Goal: Task Accomplishment & Management: Use online tool/utility

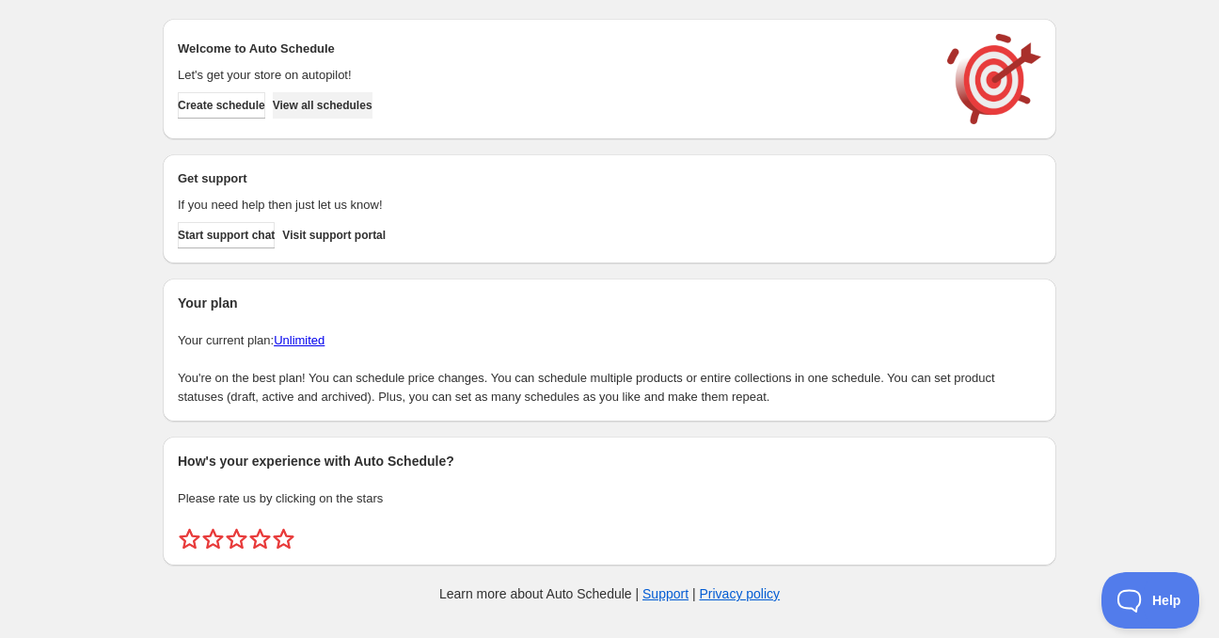
click at [355, 111] on span "View all schedules" at bounding box center [323, 105] width 100 height 15
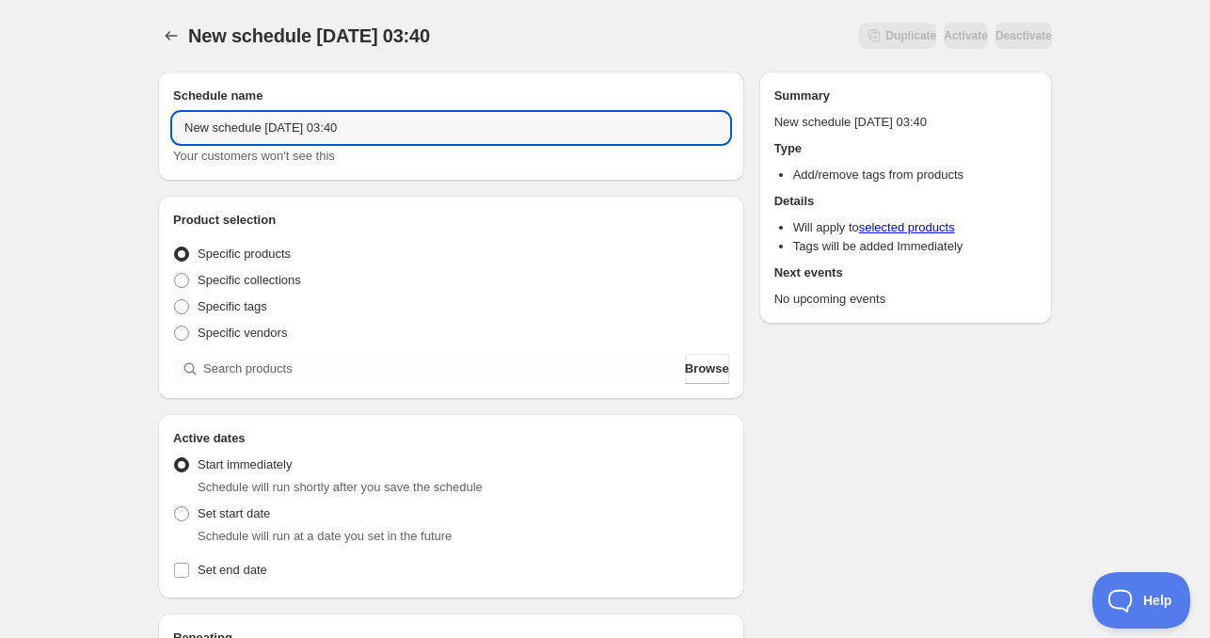
drag, startPoint x: 267, startPoint y: 124, endPoint x: 83, endPoint y: 125, distance: 184.4
click at [83, 125] on div "New schedule [DATE] 03:40. This page is ready New schedule [DATE] 03:40 Duplica…" at bounding box center [605, 570] width 1210 height 1140
drag, startPoint x: 287, startPoint y: 127, endPoint x: 398, endPoint y: 143, distance: 112.1
click at [395, 142] on input "[DATE] 03:40" at bounding box center [451, 128] width 556 height 30
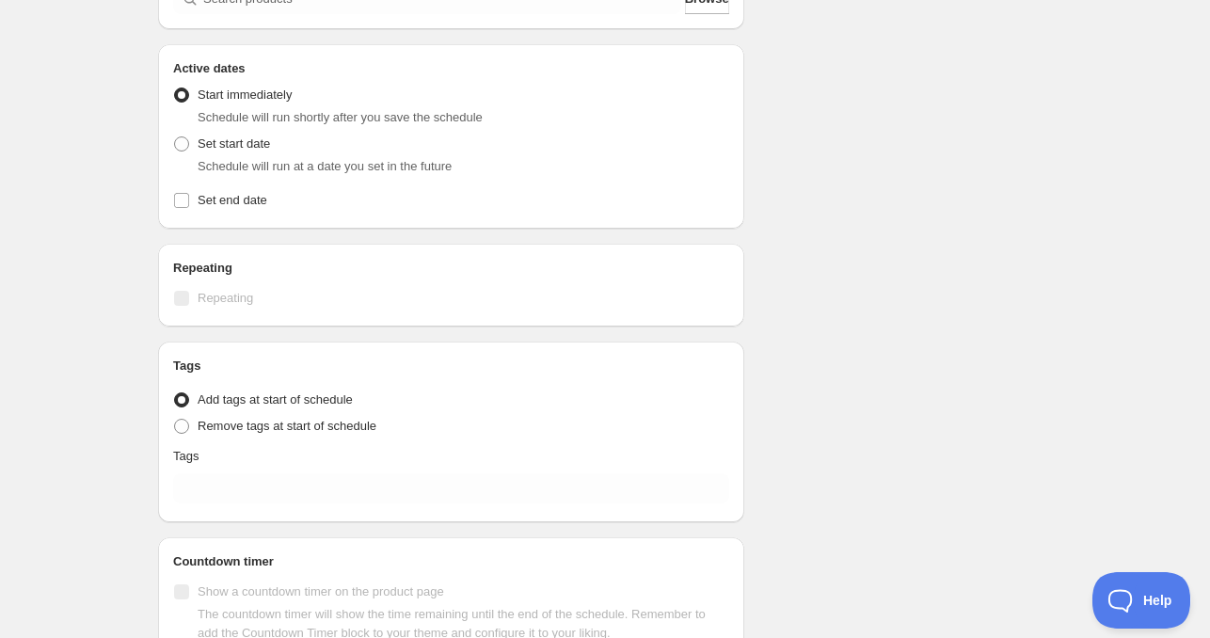
scroll to position [376, 0]
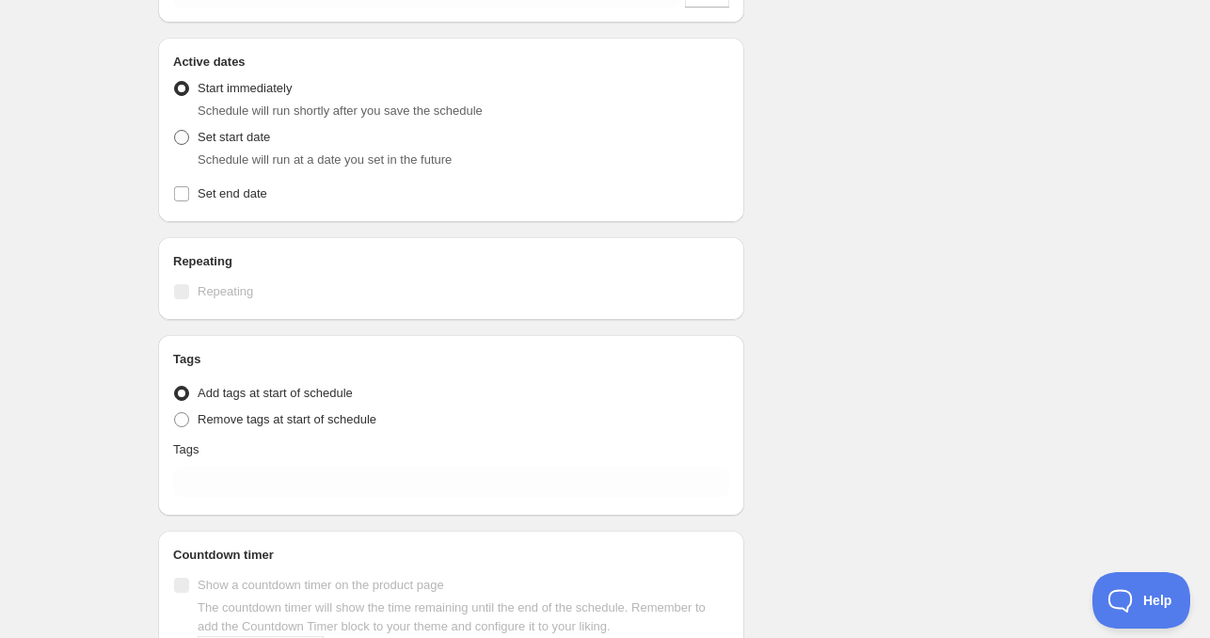
type input "[DATE] 4am"
click at [222, 135] on span "Set start date" at bounding box center [234, 137] width 72 height 14
click at [175, 131] on input "Set start date" at bounding box center [174, 130] width 1 height 1
radio input "true"
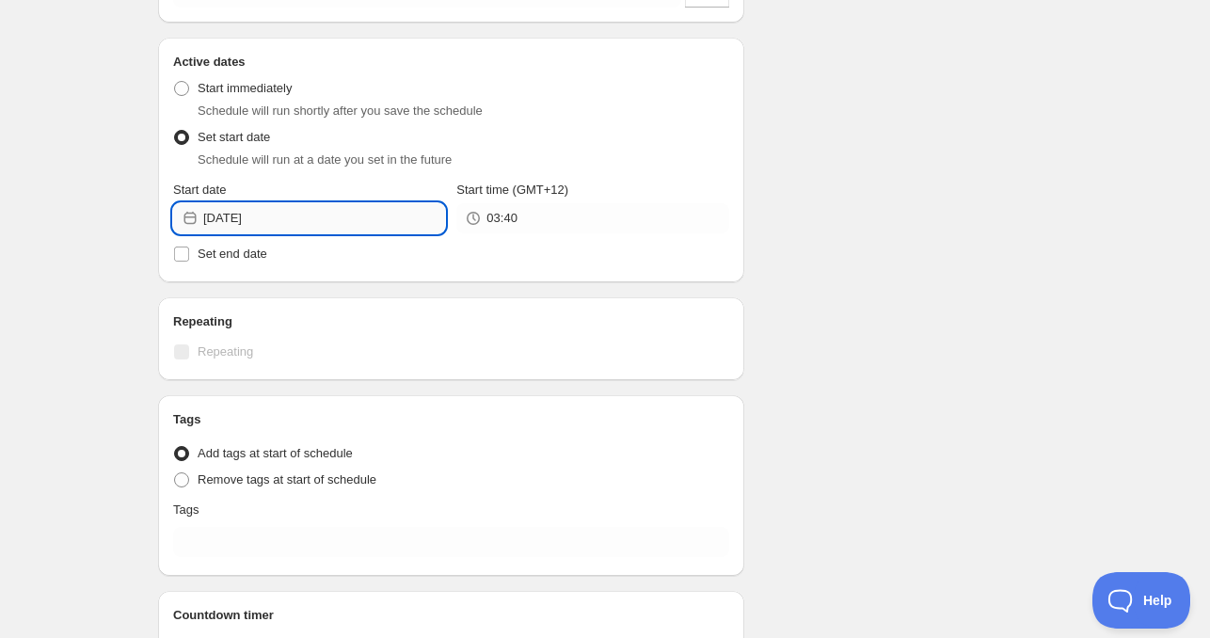
drag, startPoint x: 273, startPoint y: 221, endPoint x: 275, endPoint y: 232, distance: 11.4
click at [273, 220] on input "[DATE]" at bounding box center [324, 218] width 242 height 30
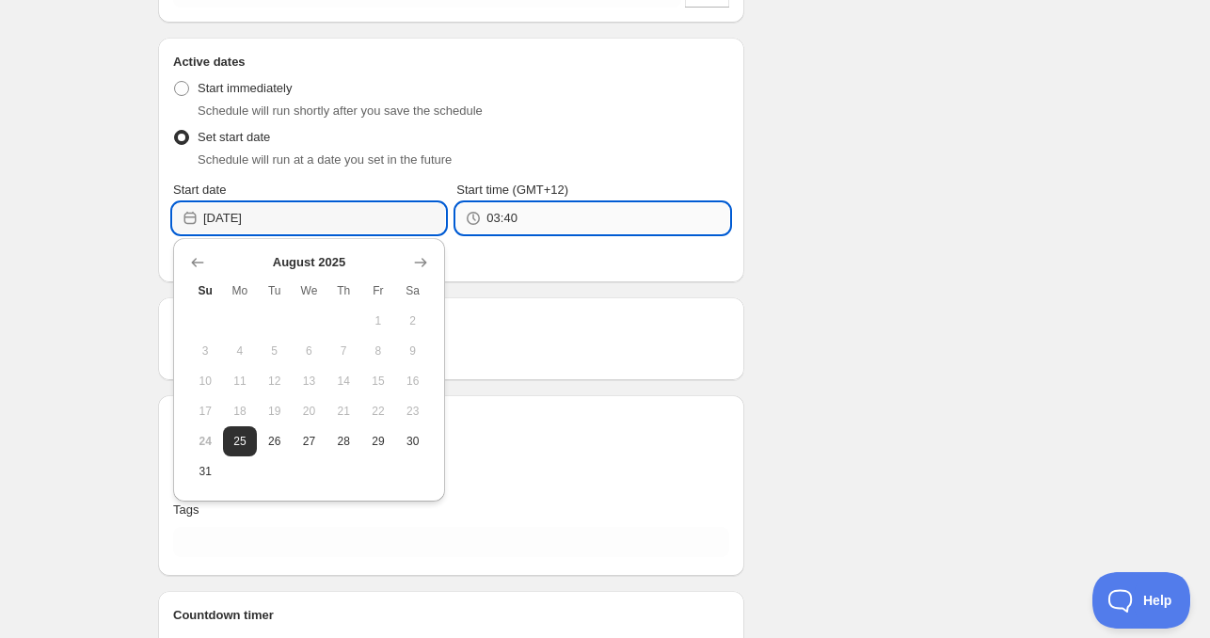
click at [544, 230] on input "03:40" at bounding box center [607, 218] width 242 height 30
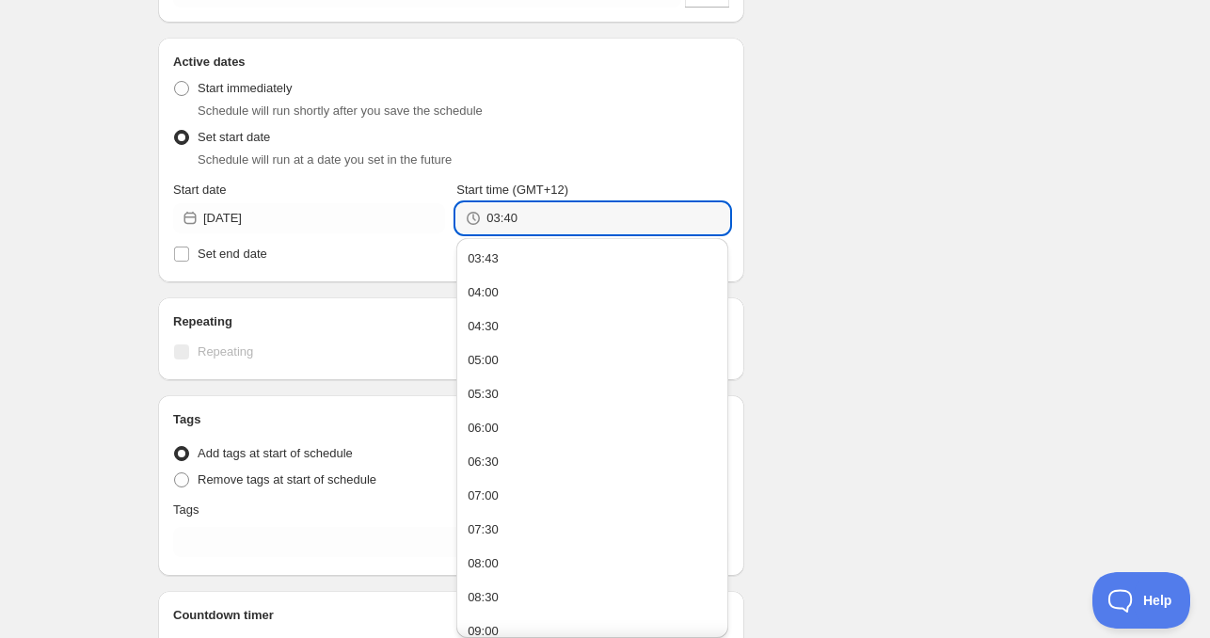
drag, startPoint x: 471, startPoint y: 220, endPoint x: 459, endPoint y: 220, distance: 12.2
click at [459, 220] on div "03:40" at bounding box center [592, 218] width 272 height 30
type input "04:00"
click at [255, 255] on span "Set end date" at bounding box center [233, 253] width 70 height 14
click at [189, 255] on input "Set end date" at bounding box center [181, 253] width 15 height 15
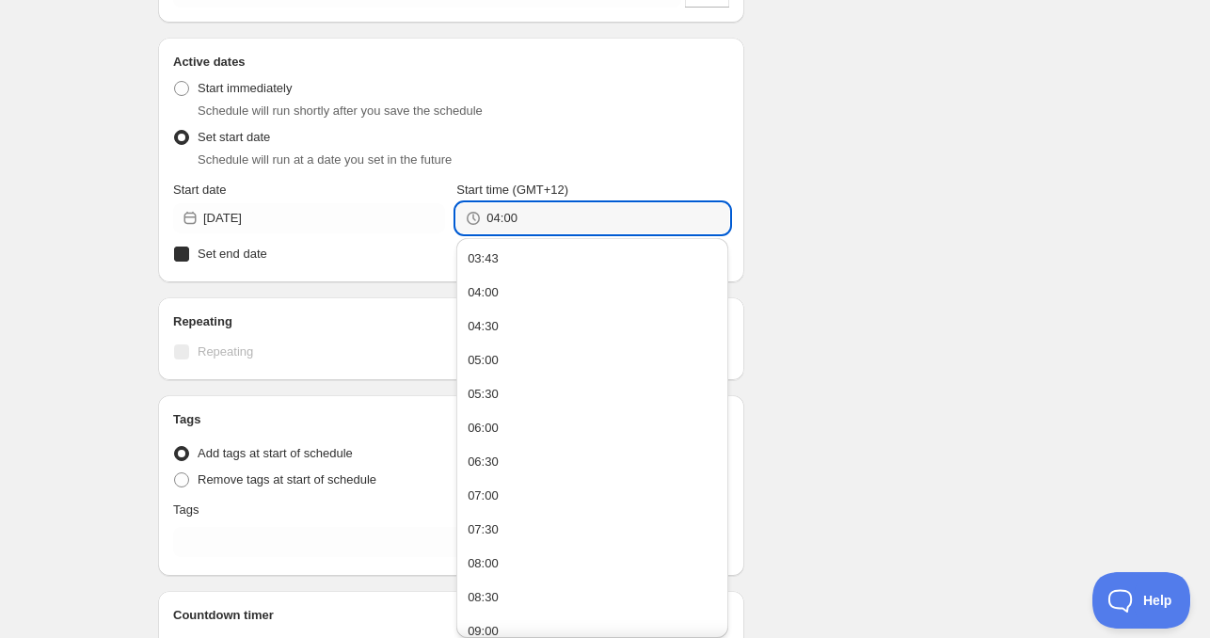
checkbox input "true"
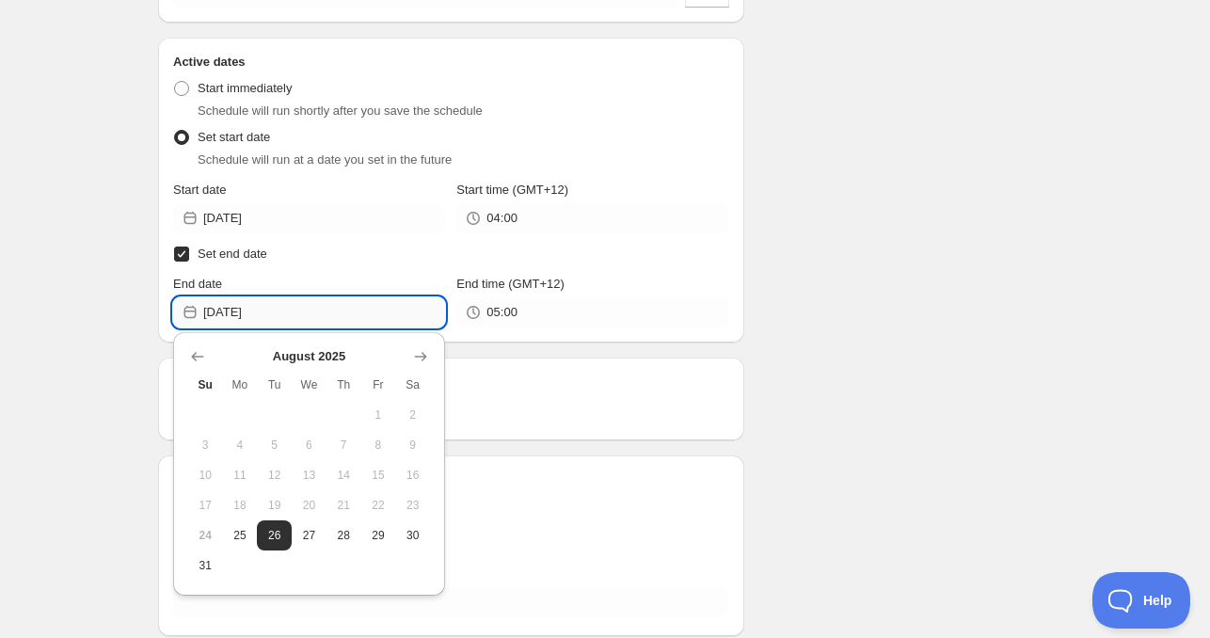
click at [287, 319] on input "[DATE]" at bounding box center [324, 312] width 242 height 30
click at [525, 313] on input "05:00" at bounding box center [607, 312] width 242 height 30
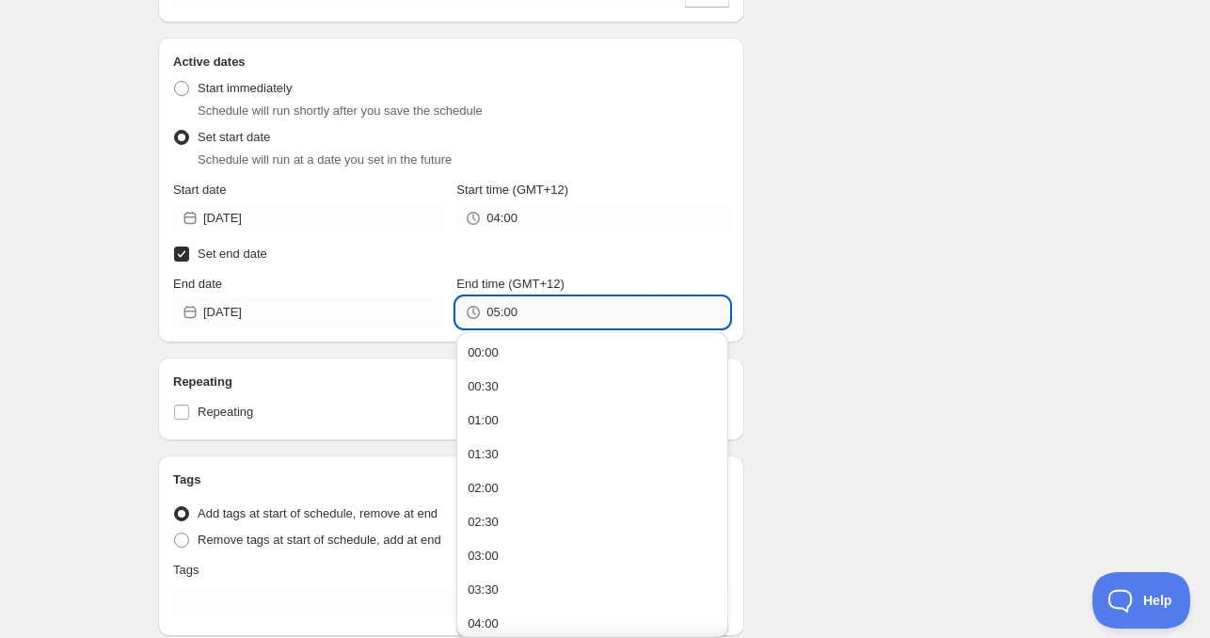
paste input "4"
type input "04:00"
click at [895, 289] on div "Schedule name [DATE] 4am Your customers won't see this Product selection Entity…" at bounding box center [597, 263] width 909 height 1166
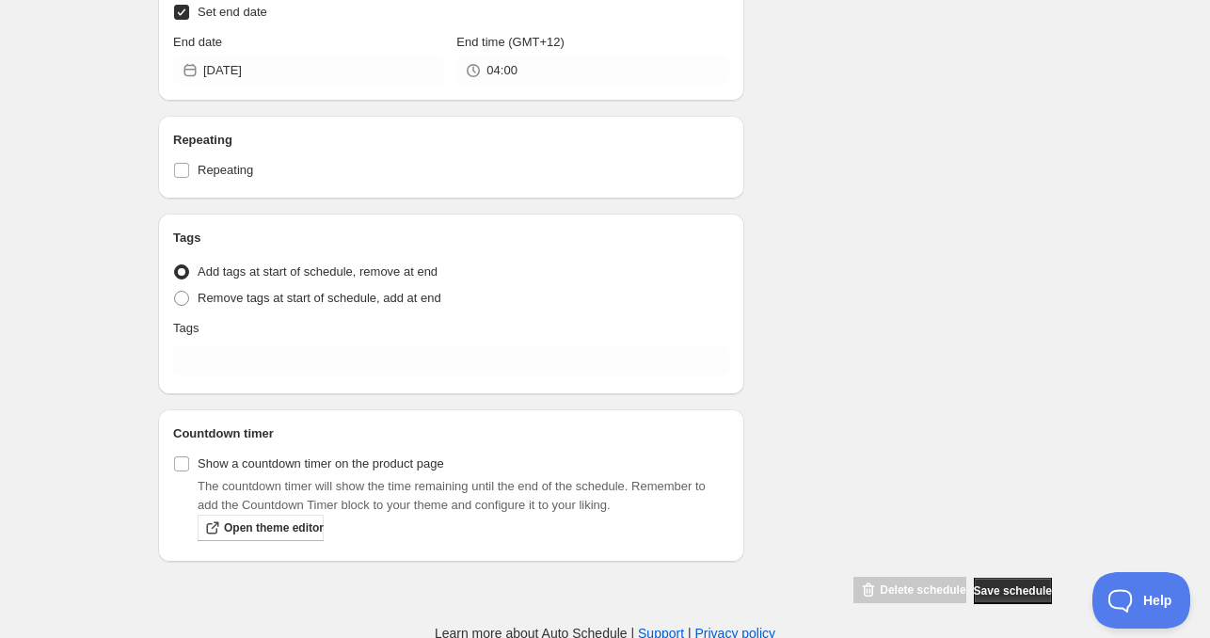
scroll to position [620, 0]
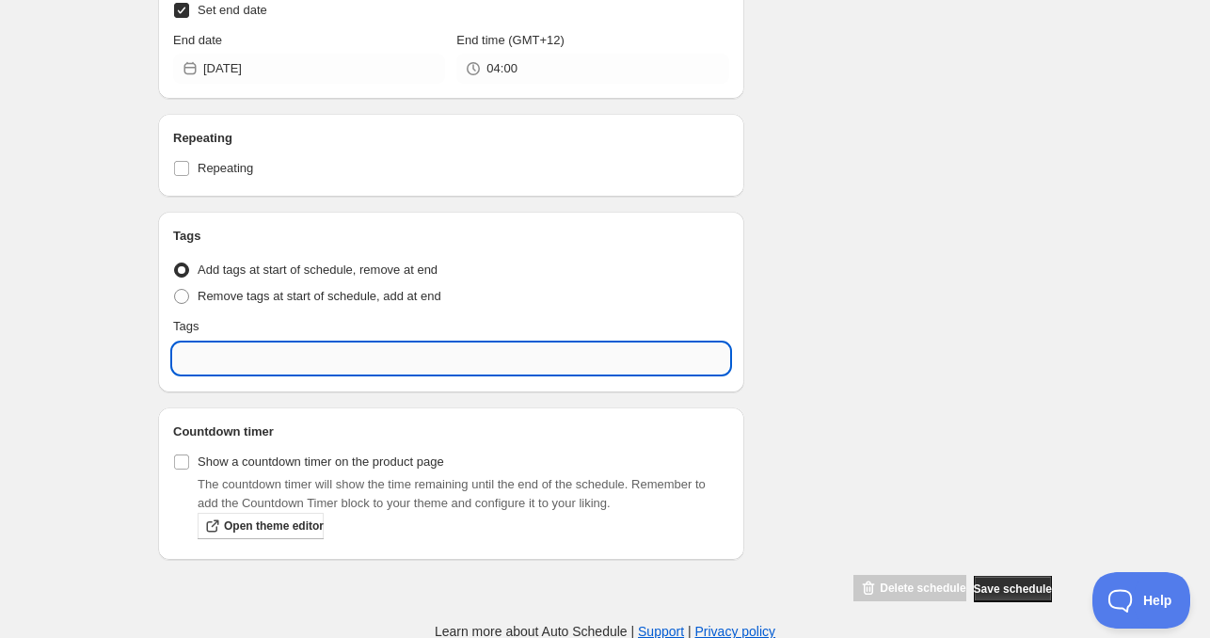
click at [280, 353] on input "text" at bounding box center [451, 358] width 556 height 30
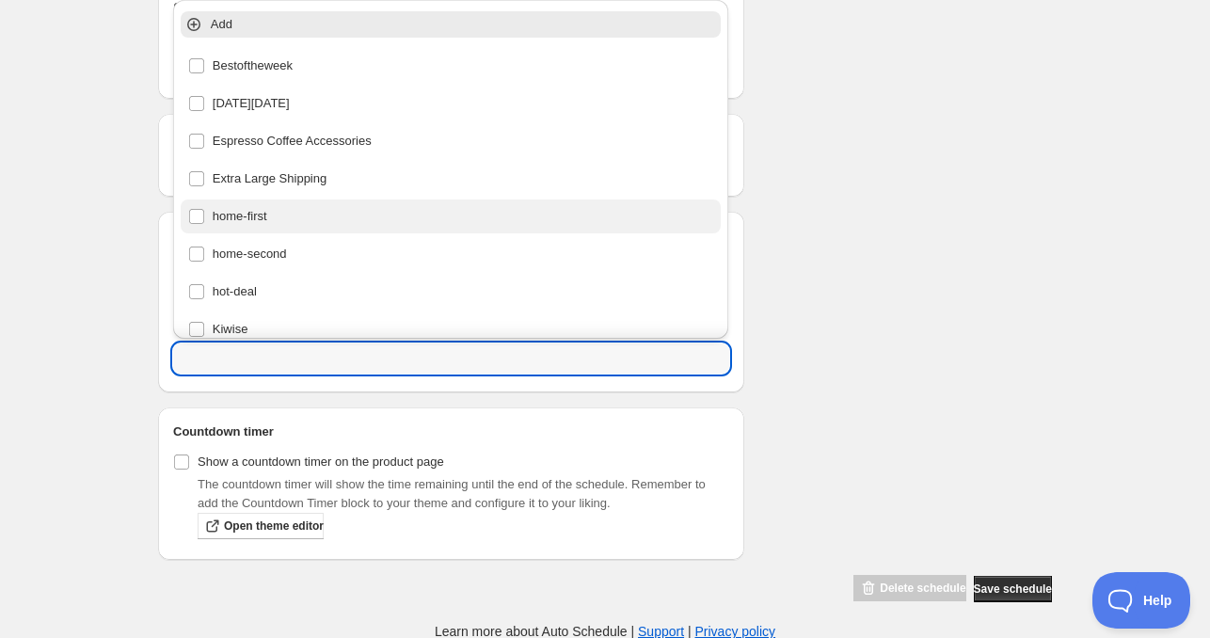
click at [287, 225] on div "home-first" at bounding box center [451, 216] width 526 height 26
type input "home-first"
checkbox input "true"
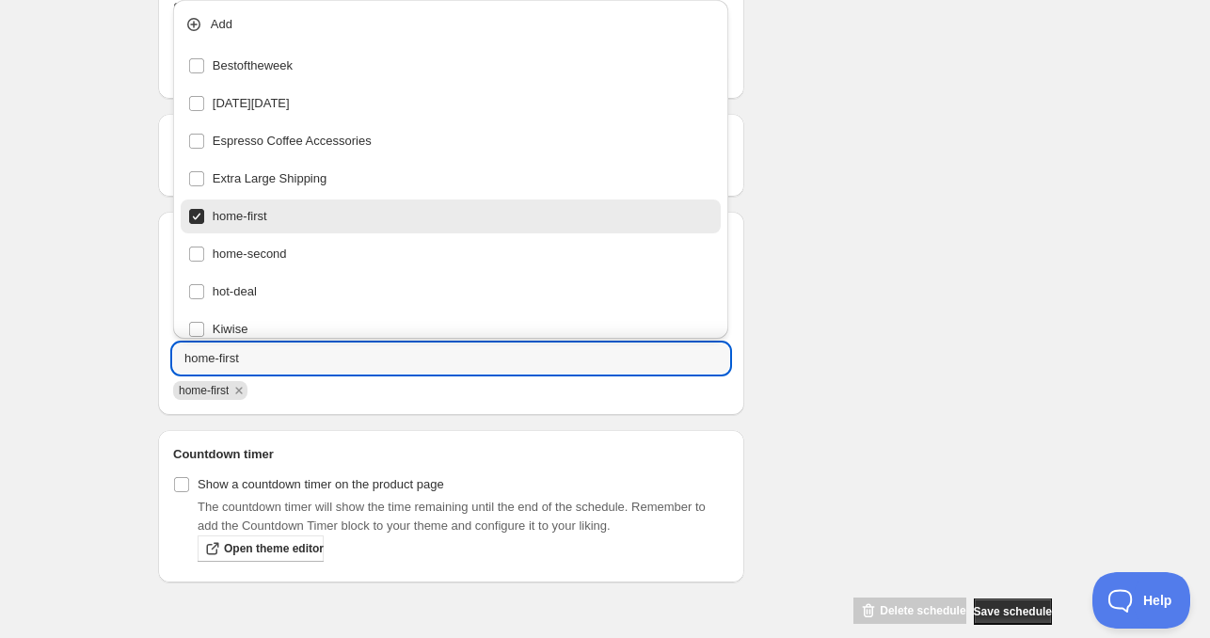
click at [1038, 254] on div "Schedule name [DATE] 4am Your customers won't see this Product selection Entity…" at bounding box center [597, 31] width 909 height 1189
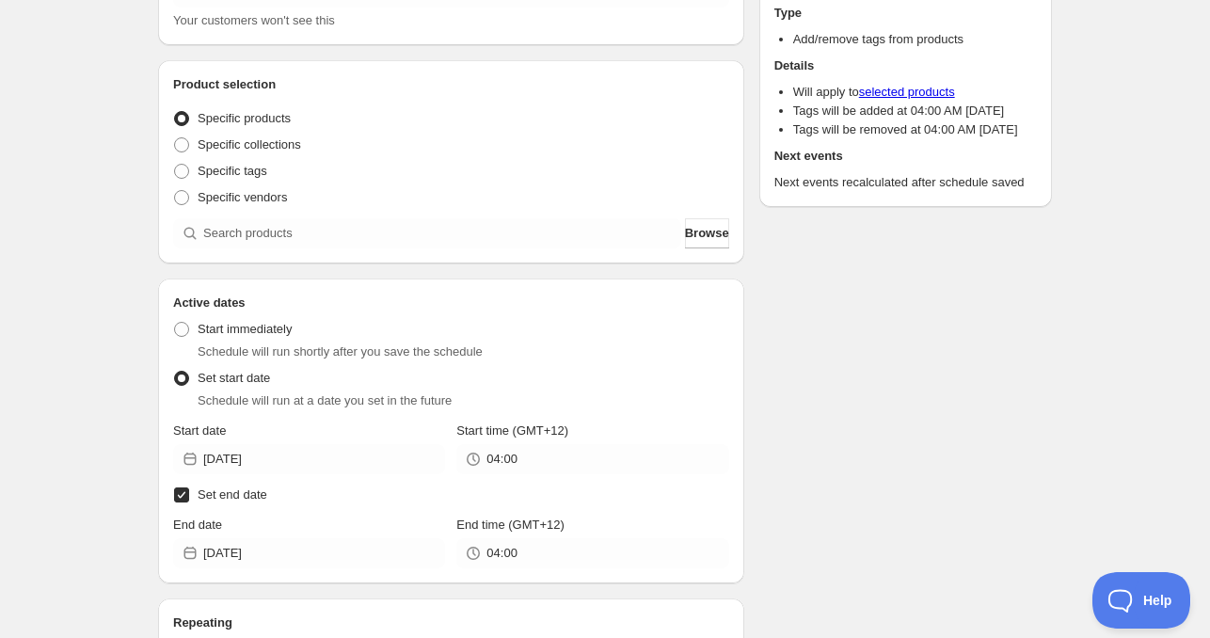
scroll to position [55, 0]
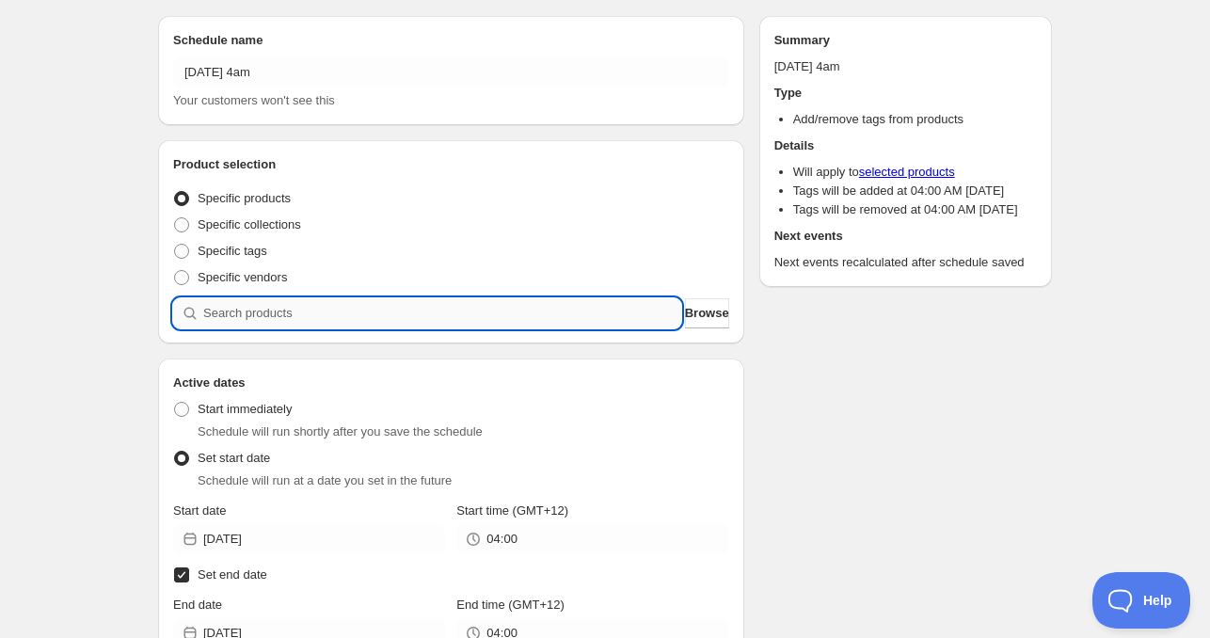
click at [296, 309] on input "search" at bounding box center [442, 313] width 478 height 30
paste input "629874-ST1"
type input "629874-ST1"
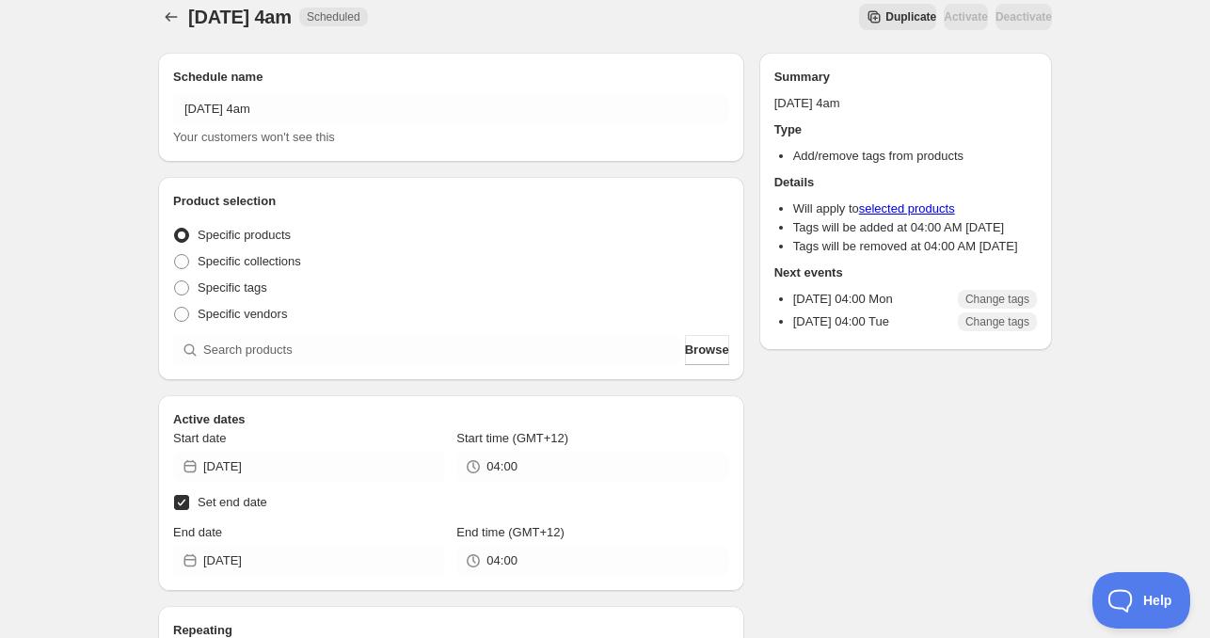
scroll to position [55, 0]
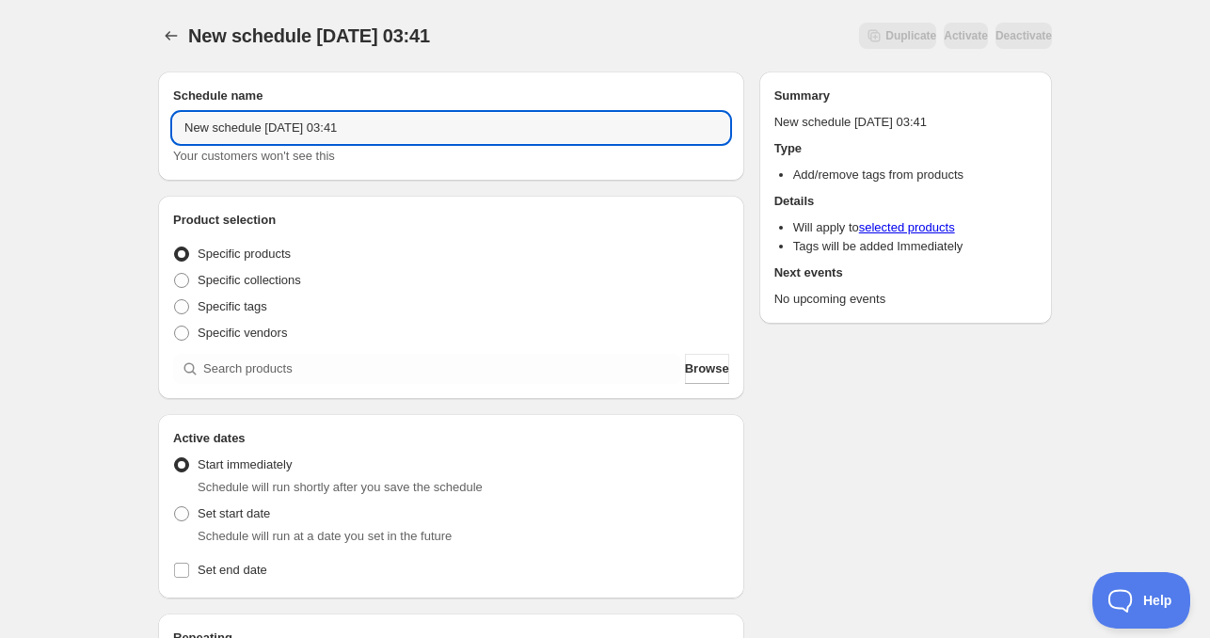
drag, startPoint x: 263, startPoint y: 126, endPoint x: 38, endPoint y: 123, distance: 225.8
click at [38, 123] on div "New schedule [DATE] 03:41. This page is ready New schedule [DATE] 03:41 Duplica…" at bounding box center [605, 570] width 1210 height 1140
drag, startPoint x: 289, startPoint y: 115, endPoint x: 421, endPoint y: 137, distance: 134.5
click at [418, 135] on input "[DATE] 03:41" at bounding box center [451, 128] width 556 height 30
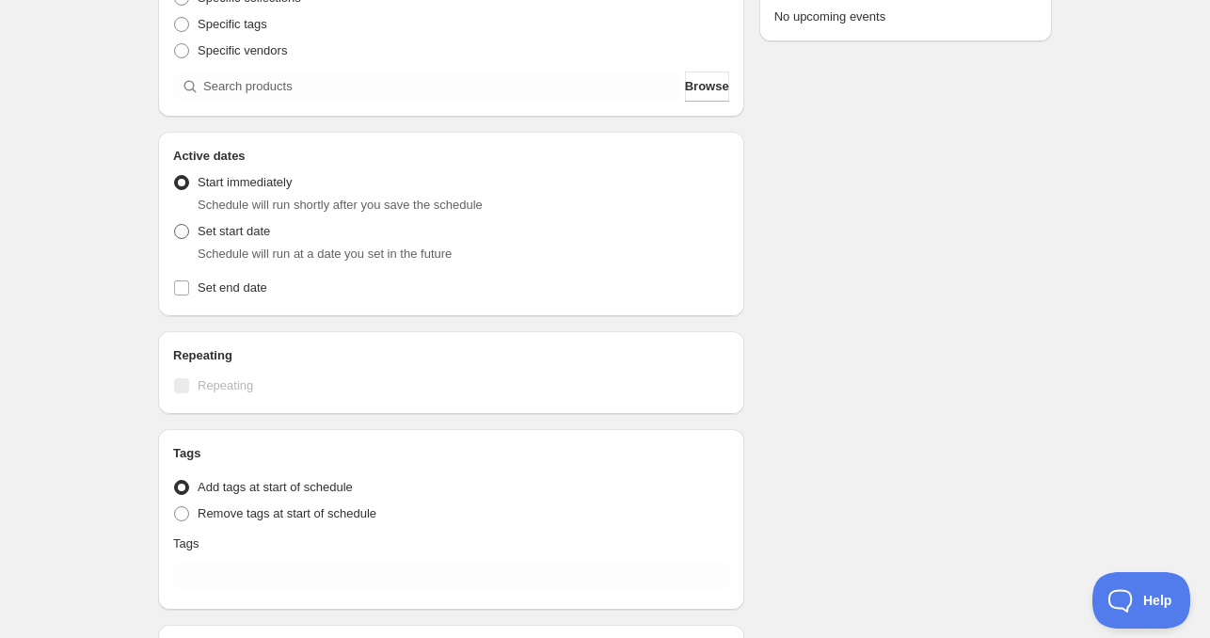
type input "[DATE] 11am"
click at [228, 225] on span "Set start date" at bounding box center [234, 231] width 72 height 14
click at [175, 225] on input "Set start date" at bounding box center [174, 224] width 1 height 1
radio input "true"
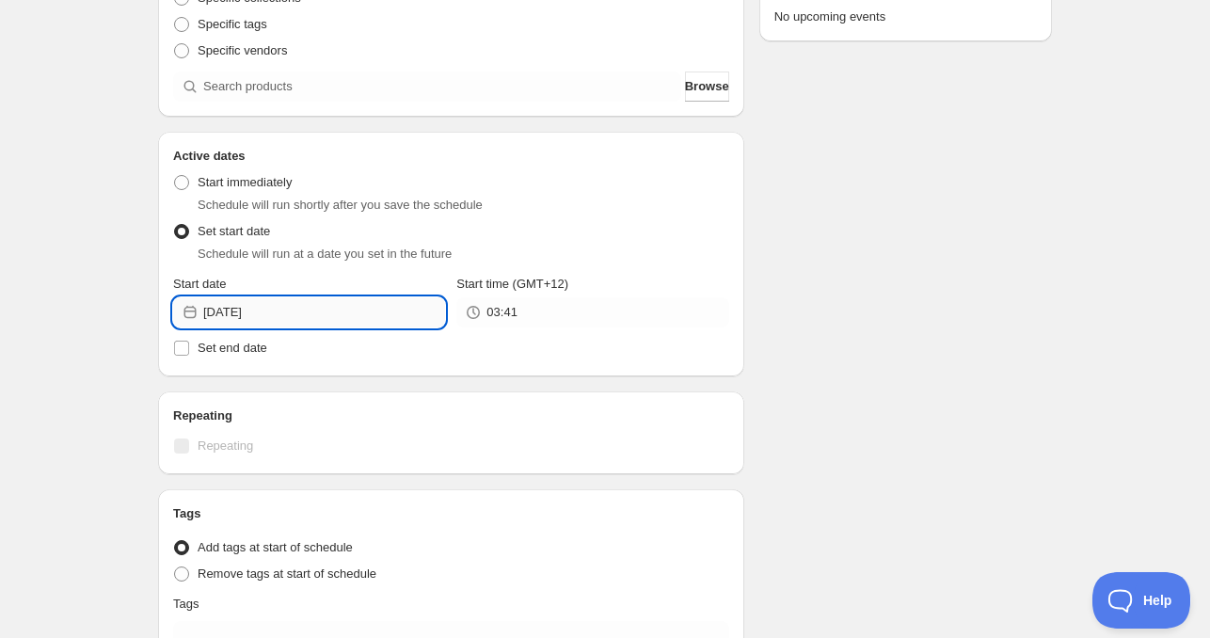
click at [355, 320] on input "[DATE]" at bounding box center [324, 312] width 242 height 30
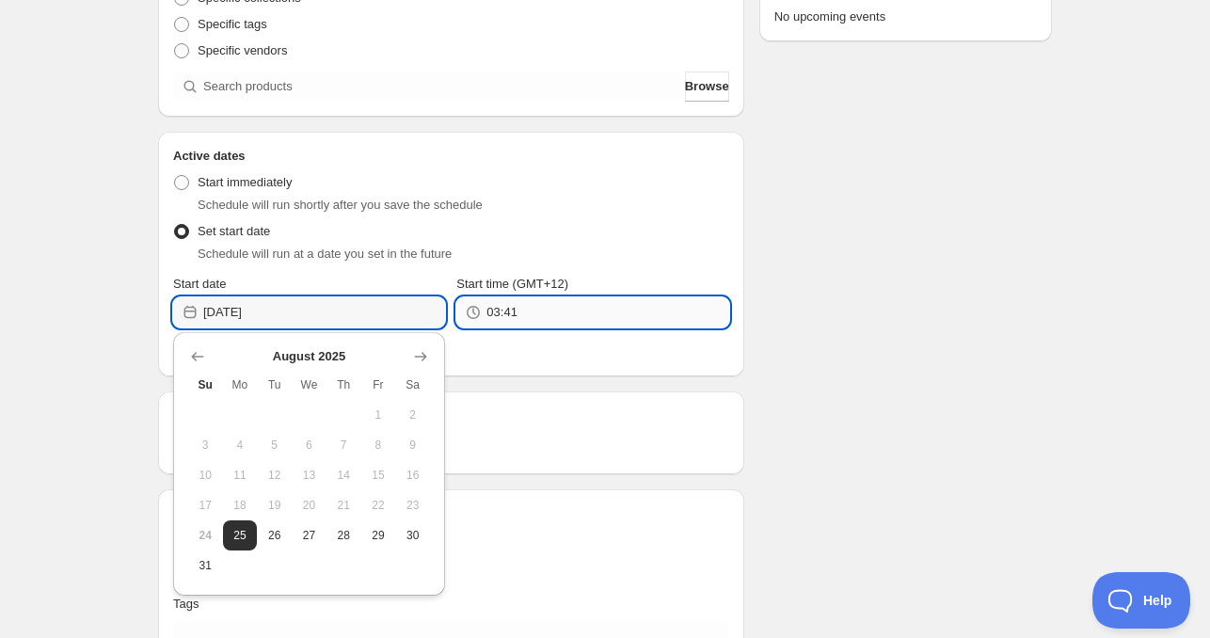
click at [557, 315] on input "03:41" at bounding box center [607, 312] width 242 height 30
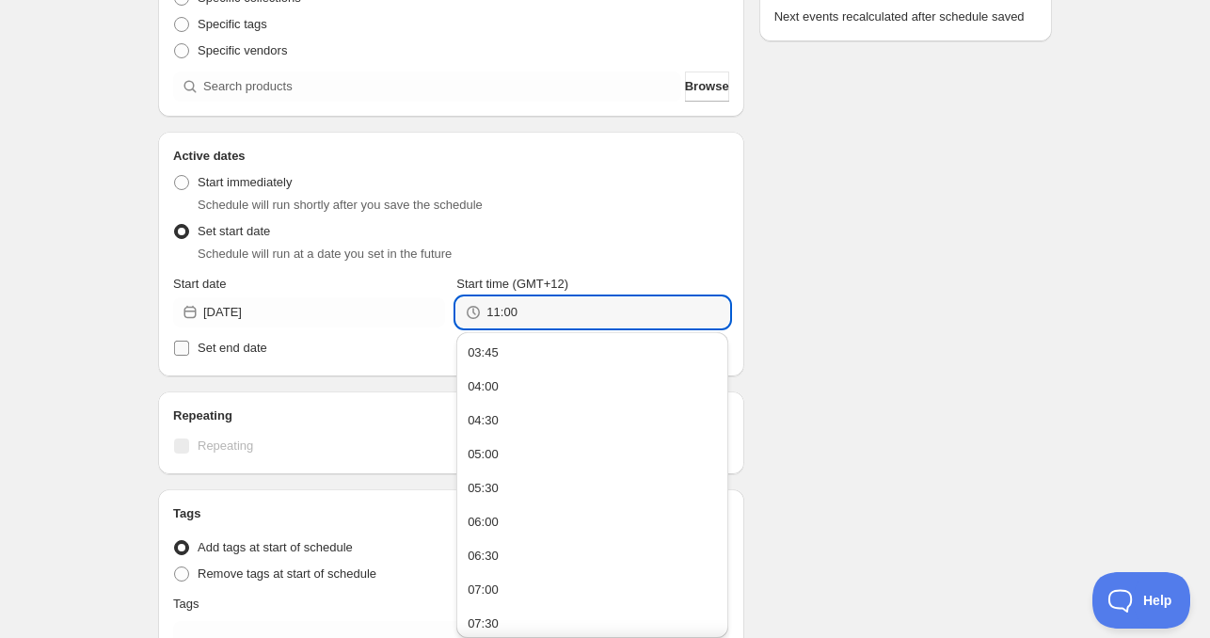
type input "11:00"
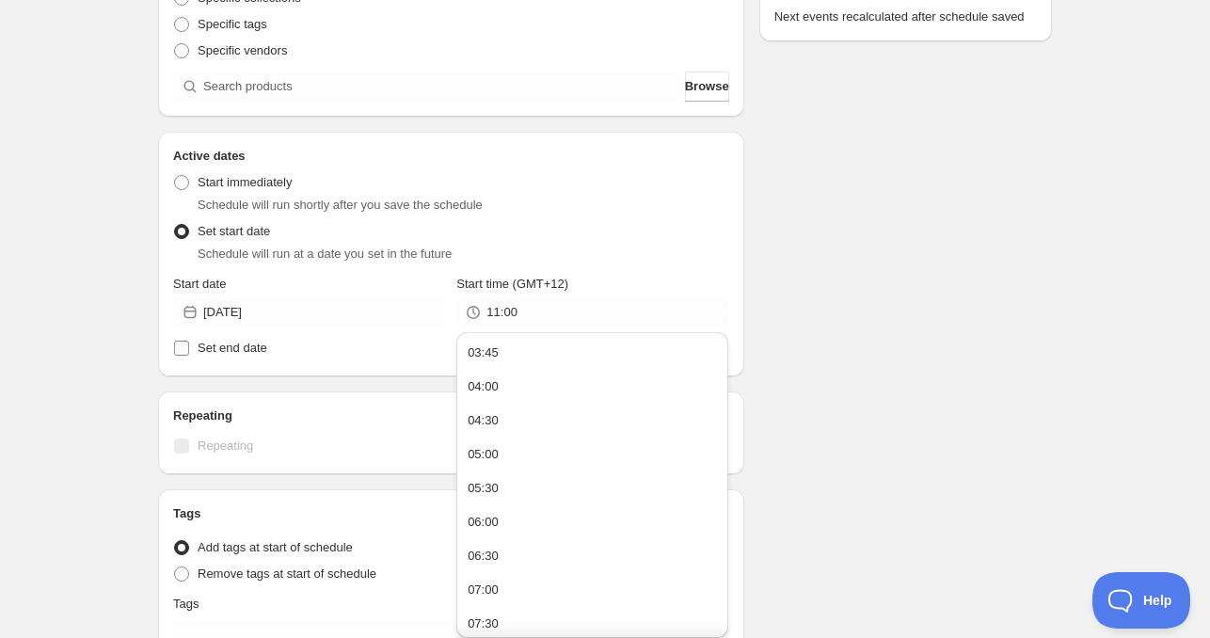
click at [181, 345] on input "Set end date" at bounding box center [181, 347] width 15 height 15
checkbox input "true"
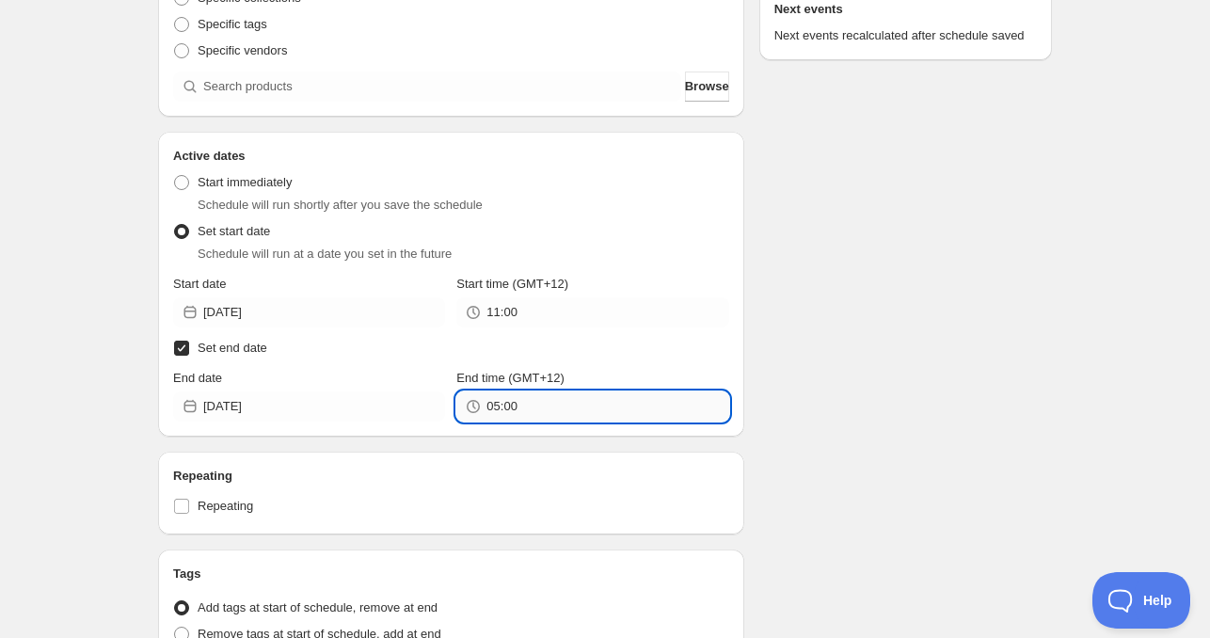
click at [536, 407] on input "05:00" at bounding box center [607, 406] width 242 height 30
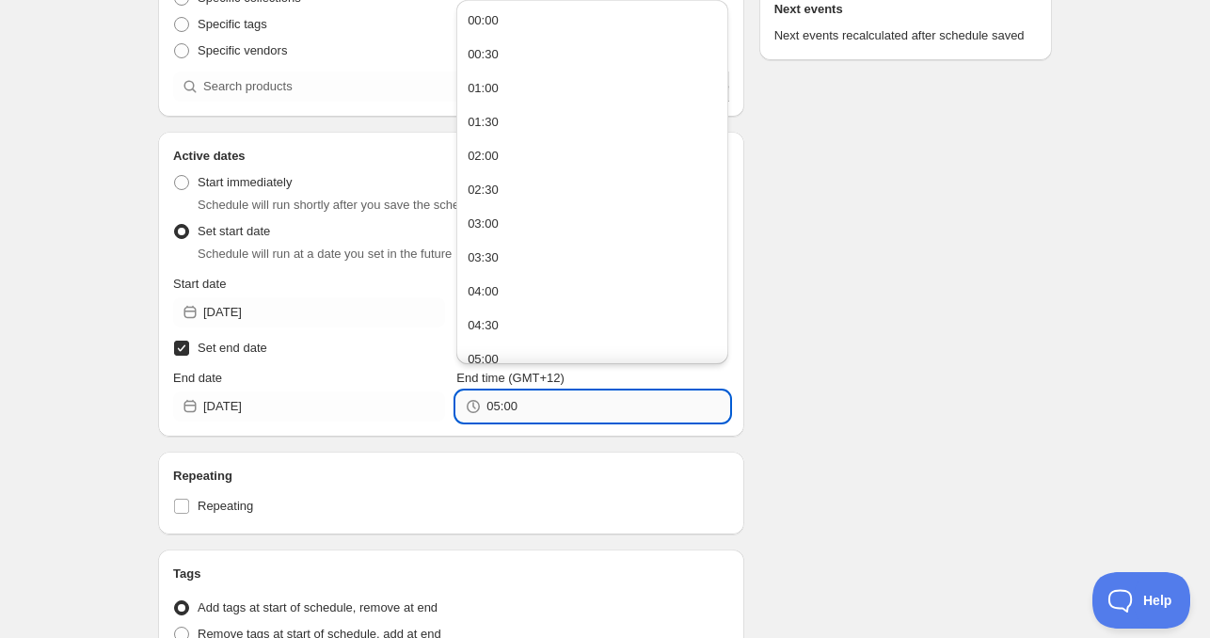
paste input "11"
type input "11:00"
click at [589, 440] on div "Schedule name [DATE] 11am Your customers won't see this Product selection Entit…" at bounding box center [451, 343] width 586 height 1108
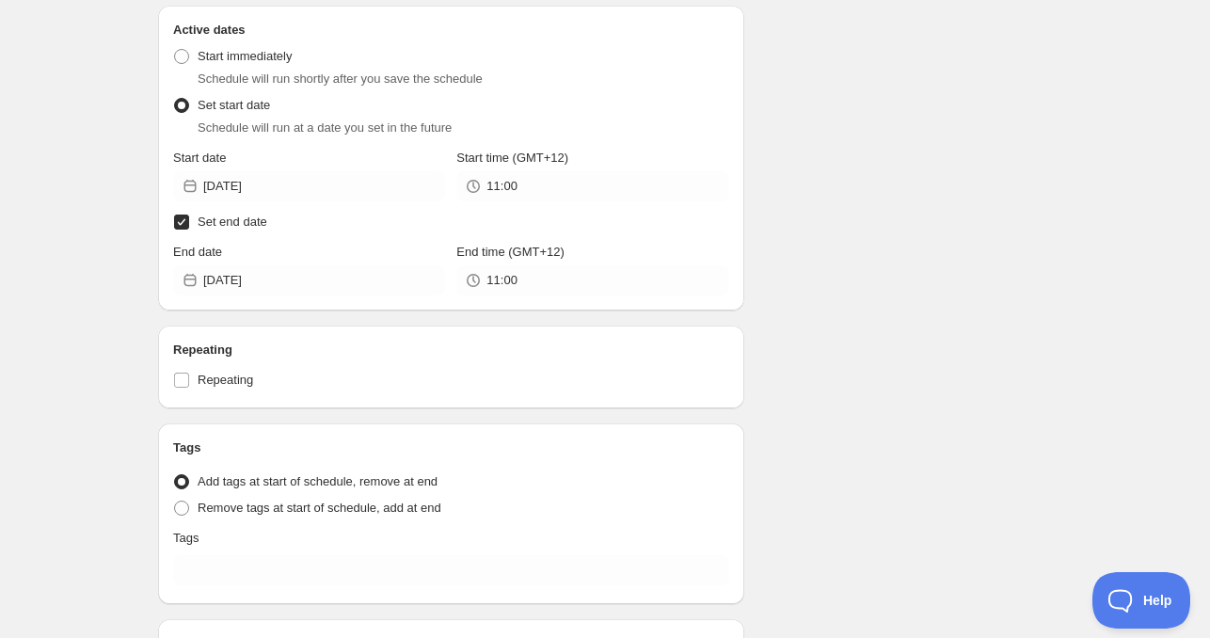
scroll to position [564, 0]
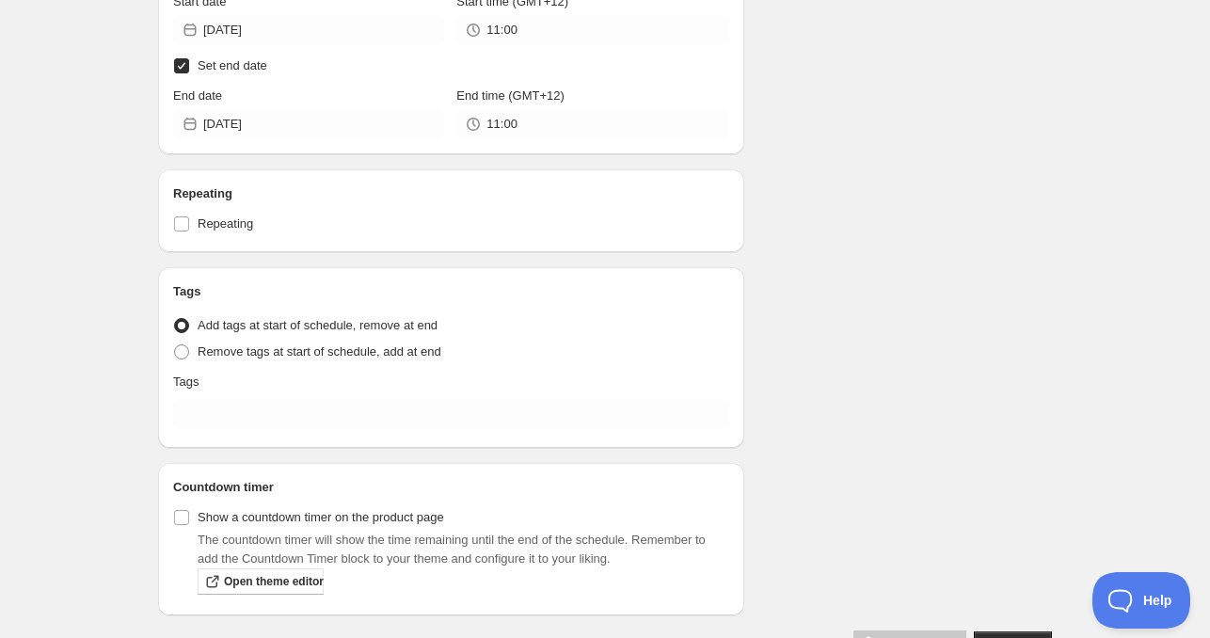
click at [259, 378] on div "Tags" at bounding box center [451, 381] width 556 height 19
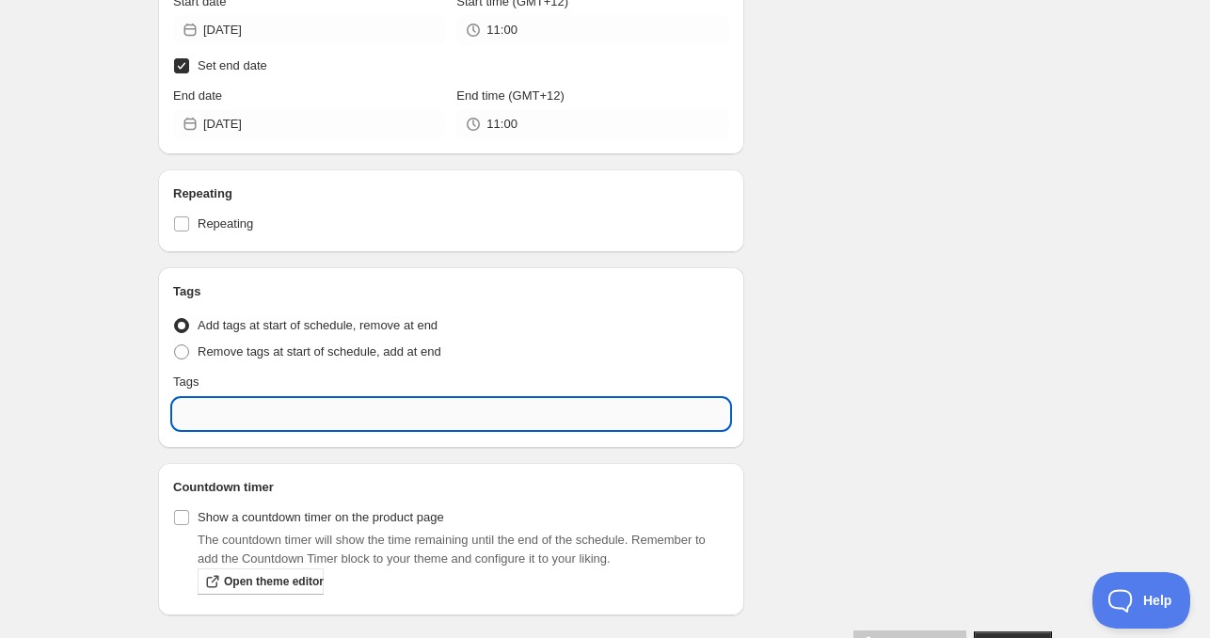
click at [248, 417] on input "text" at bounding box center [451, 414] width 556 height 30
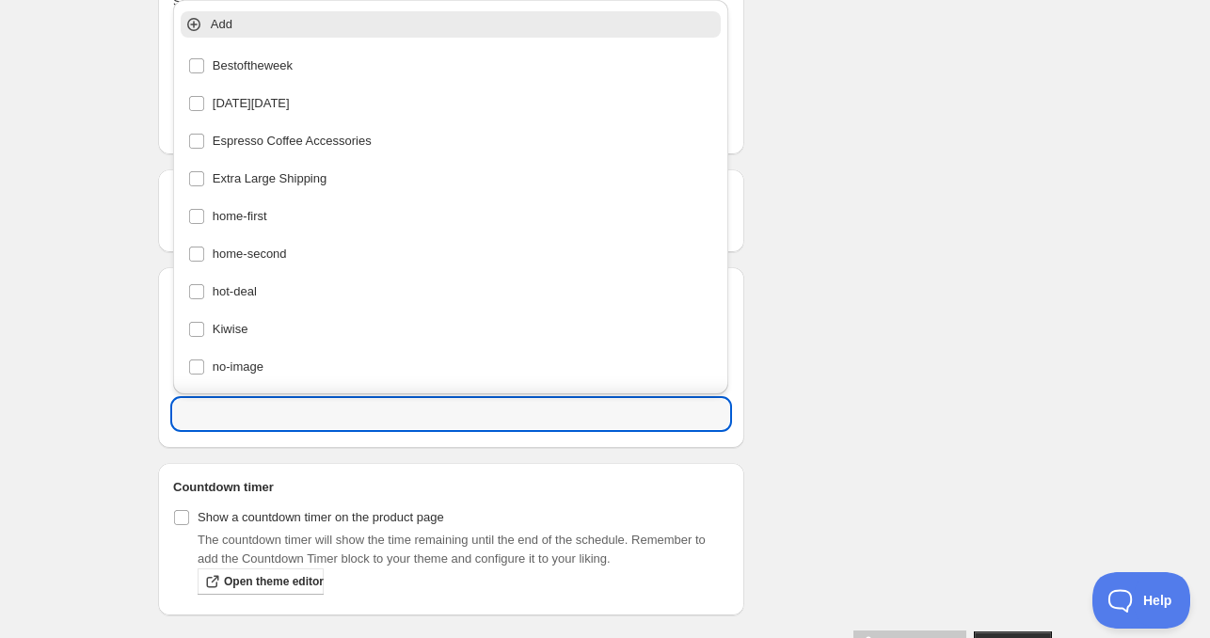
click at [290, 236] on li "home-second" at bounding box center [451, 252] width 556 height 38
type input "home-second"
checkbox input "true"
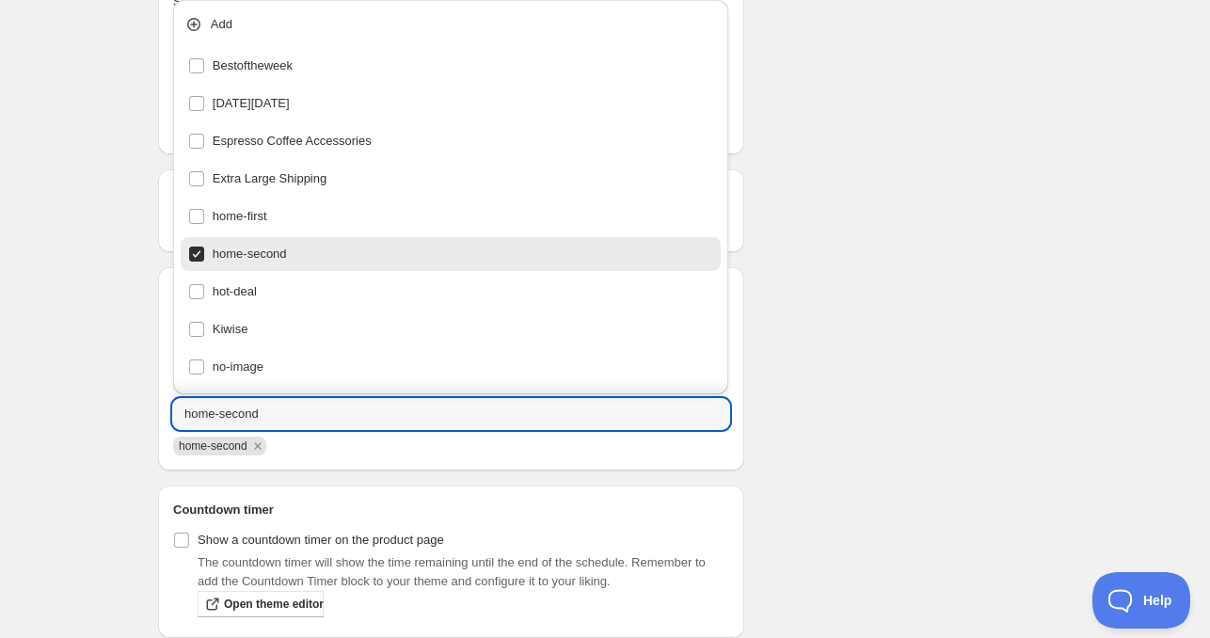
click at [309, 251] on div "home-second" at bounding box center [451, 254] width 526 height 26
checkbox input "false"
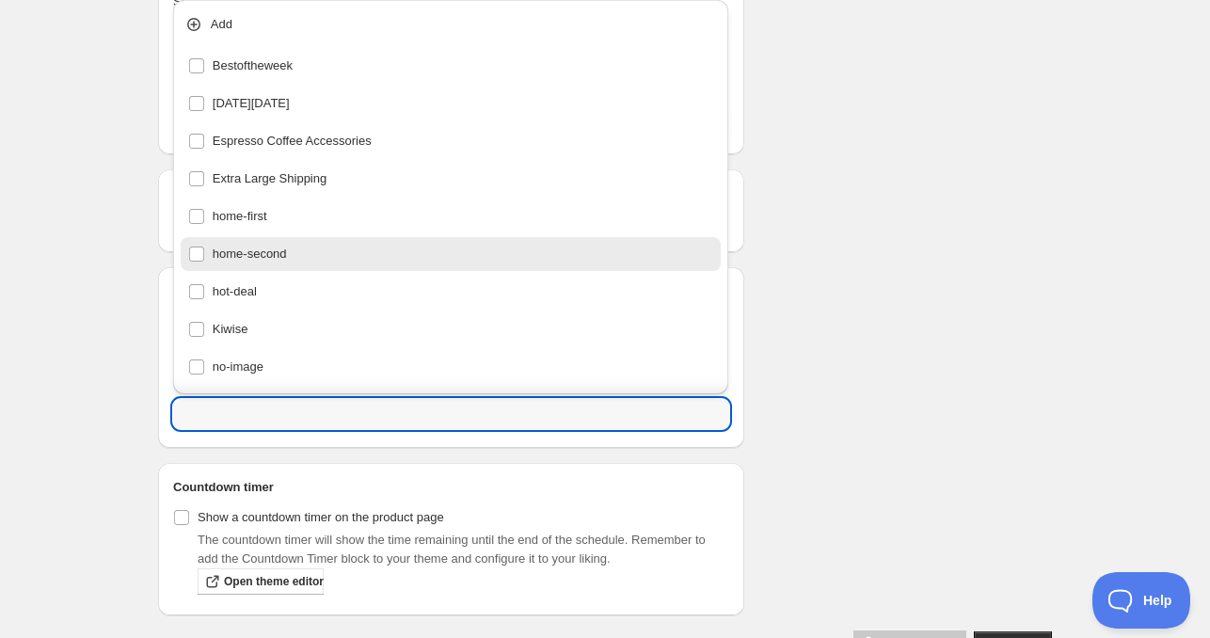
click at [308, 254] on div "home-second" at bounding box center [451, 254] width 526 height 26
type input "home-second"
checkbox input "true"
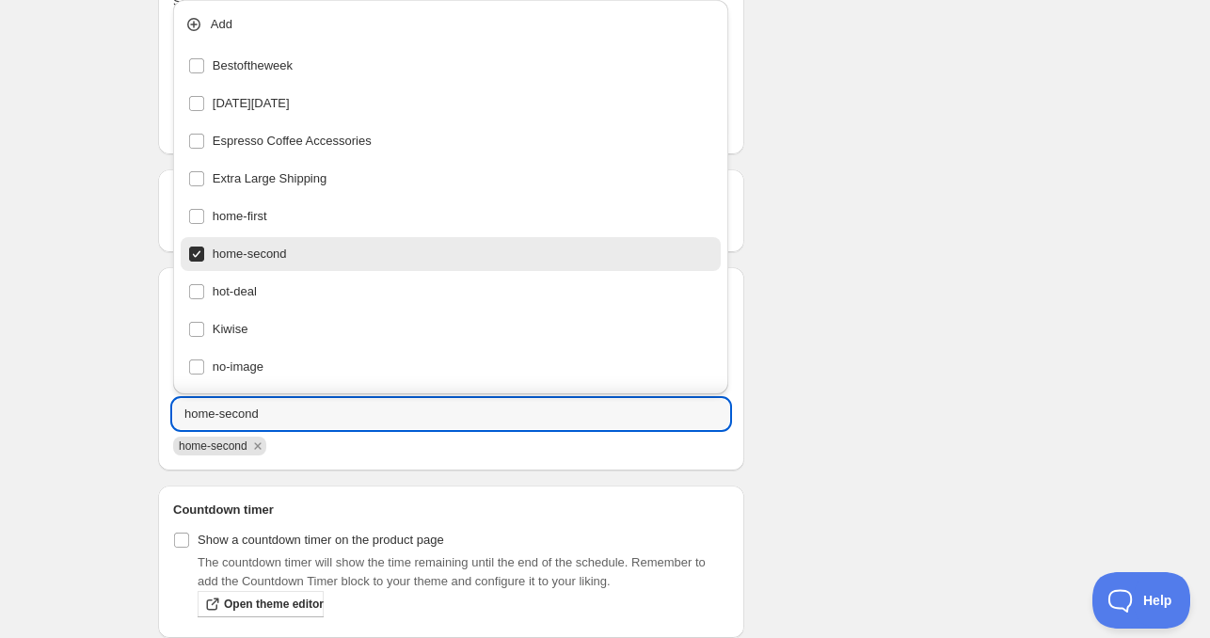
click at [935, 290] on div "Schedule name [DATE] 11am Your customers won't see this Product selection Entit…" at bounding box center [597, 86] width 909 height 1189
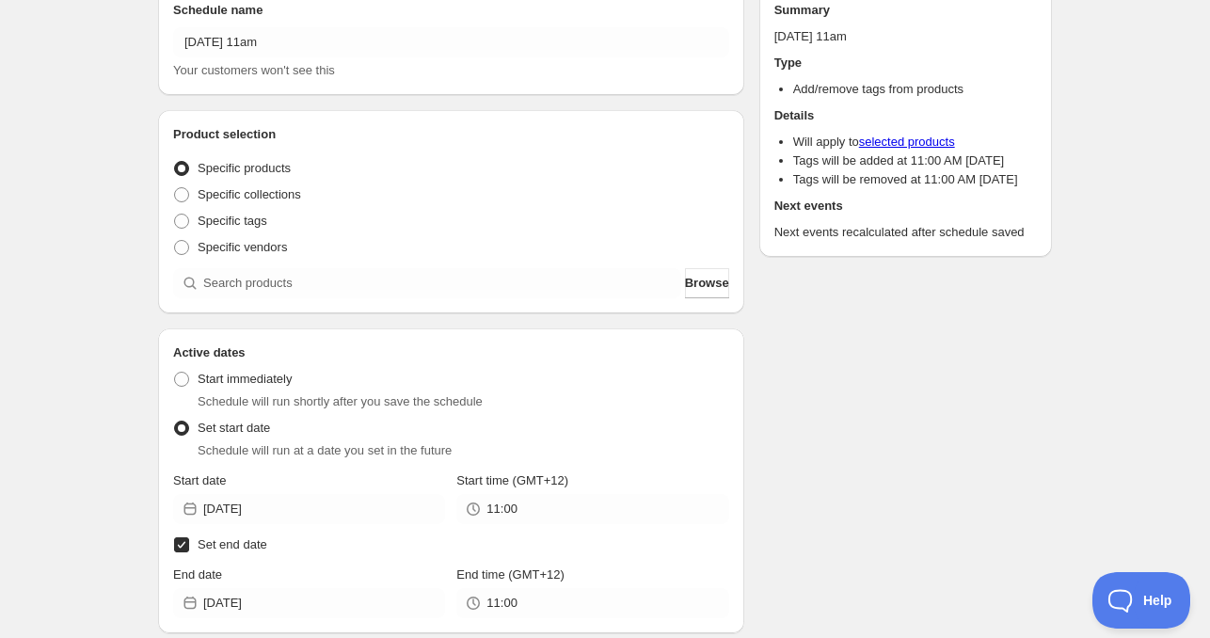
scroll to position [0, 0]
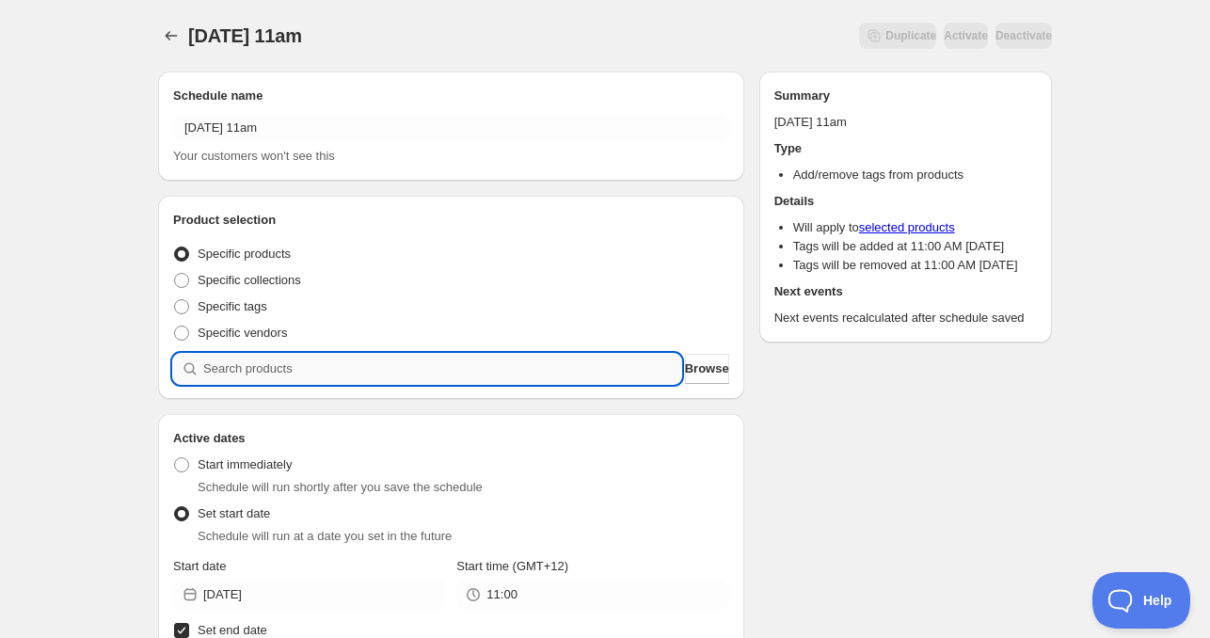
click at [381, 378] on input "search" at bounding box center [442, 369] width 478 height 30
paste input "search"
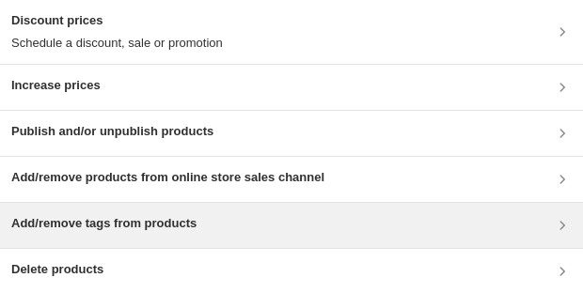
click at [141, 221] on h3 "Add/remove tags from products" at bounding box center [103, 223] width 185 height 19
click at [64, 222] on h3 "Add/remove tags from products" at bounding box center [103, 223] width 185 height 19
